Goal: Task Accomplishment & Management: Manage account settings

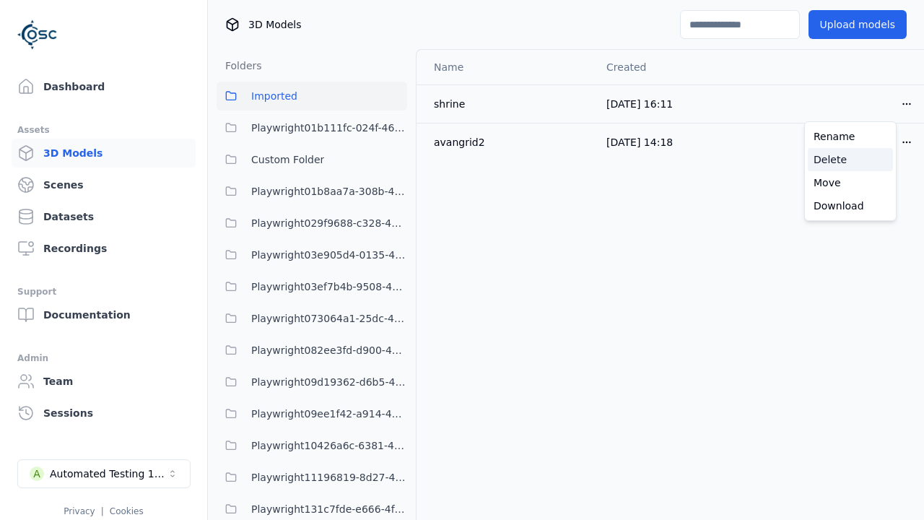
click at [851, 160] on div "Delete" at bounding box center [850, 159] width 85 height 23
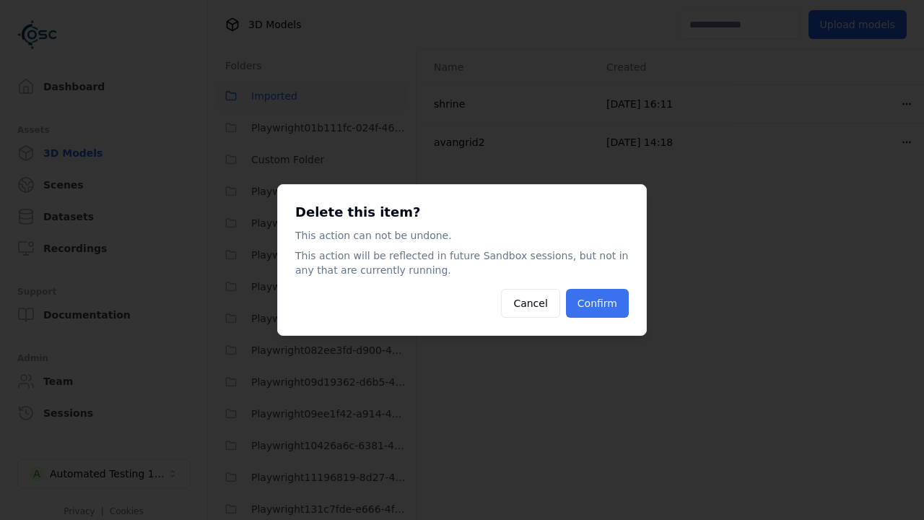
click at [599, 303] on button "Confirm" at bounding box center [597, 303] width 63 height 29
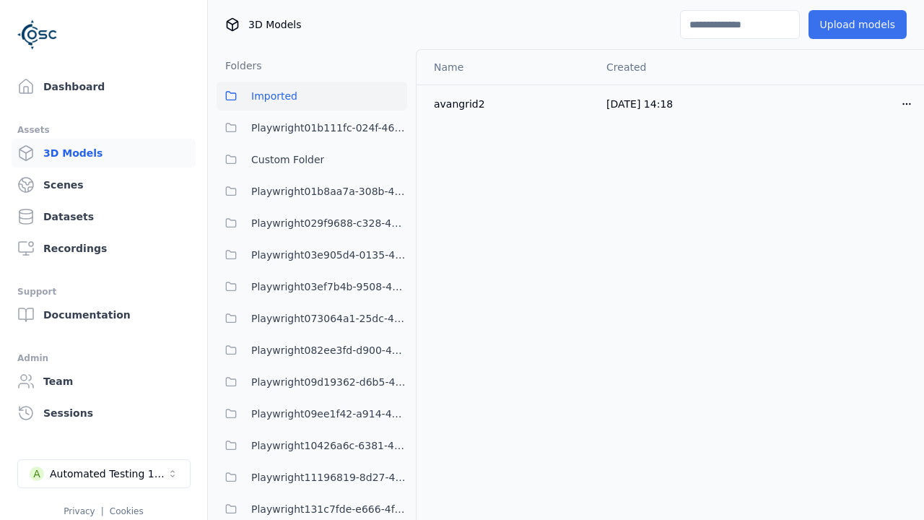
click at [848, 25] on button "Upload models" at bounding box center [858, 24] width 98 height 29
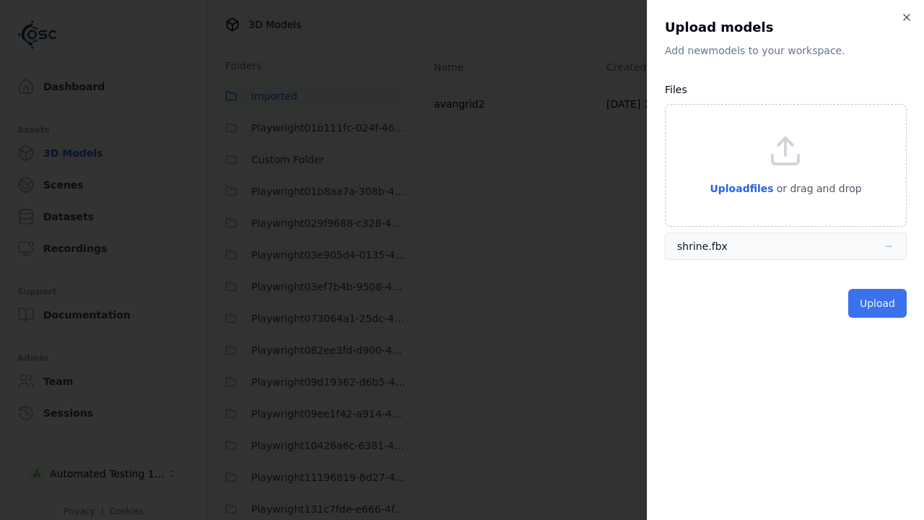
click at [879, 303] on button "Upload" at bounding box center [878, 303] width 58 height 29
